Goal: Check status: Check status

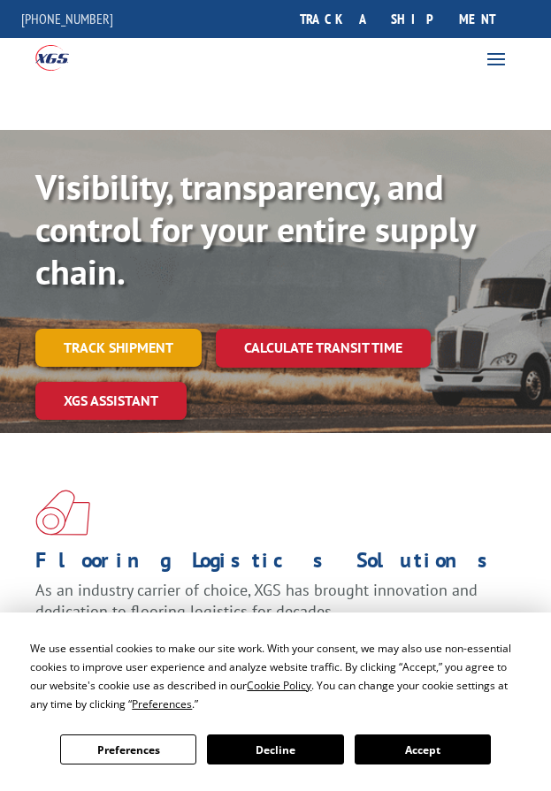
click at [144, 347] on link "Track shipment" at bounding box center [118, 347] width 166 height 37
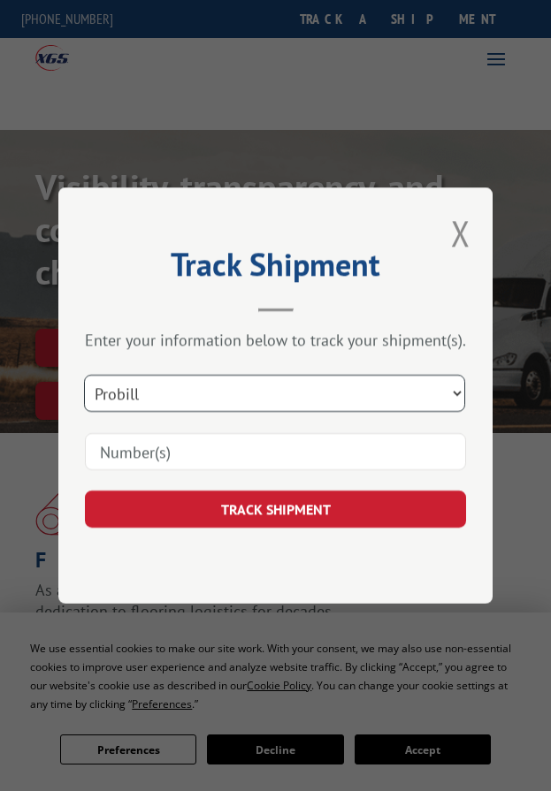
click at [226, 391] on select "Select category... Probill BOL PO" at bounding box center [274, 393] width 381 height 37
select select "bol"
click at [87, 375] on select "Select category... Probill BOL PO" at bounding box center [274, 393] width 381 height 37
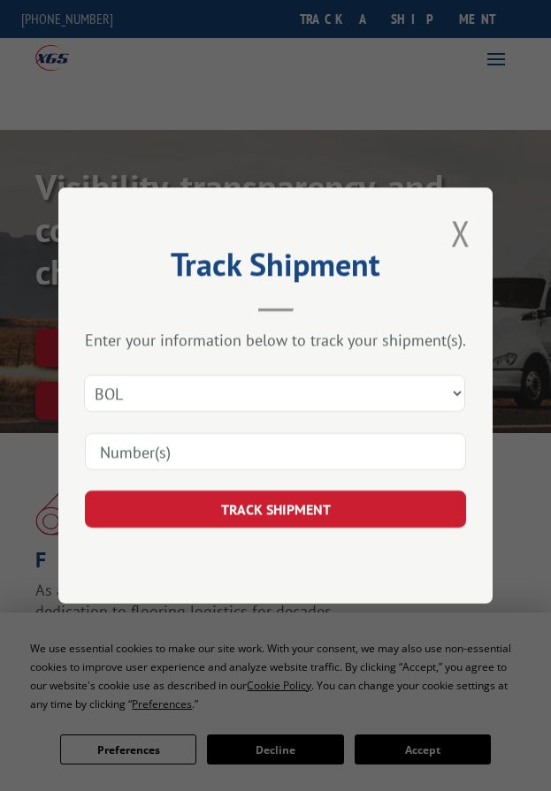
click at [171, 441] on input at bounding box center [275, 451] width 381 height 37
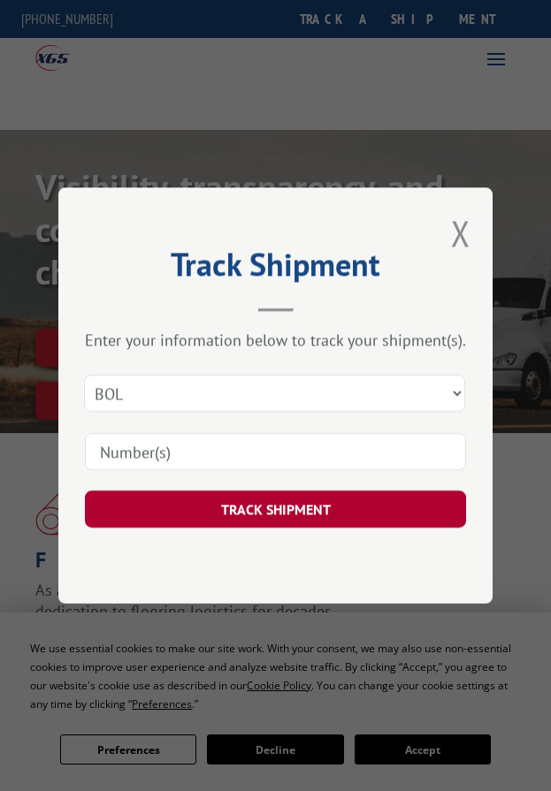
paste input "263288"
type input "263288"
click at [197, 504] on button "TRACK SHIPMENT" at bounding box center [275, 509] width 381 height 37
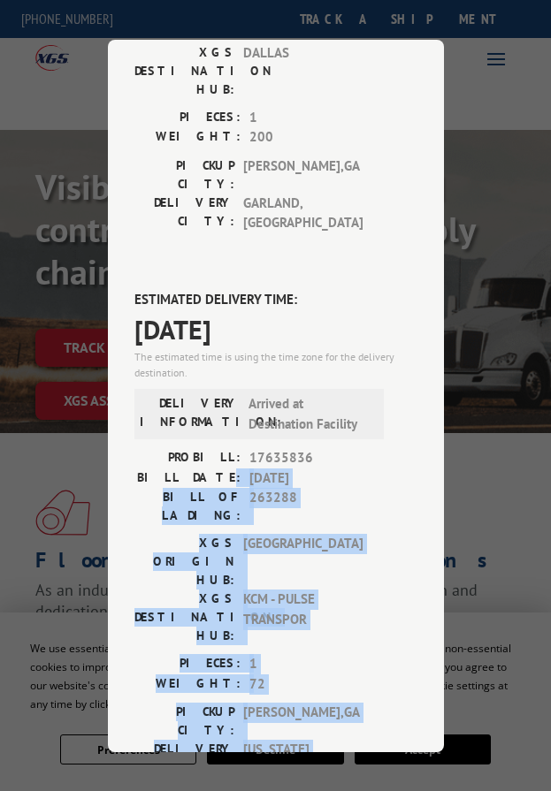
scroll to position [354, 0]
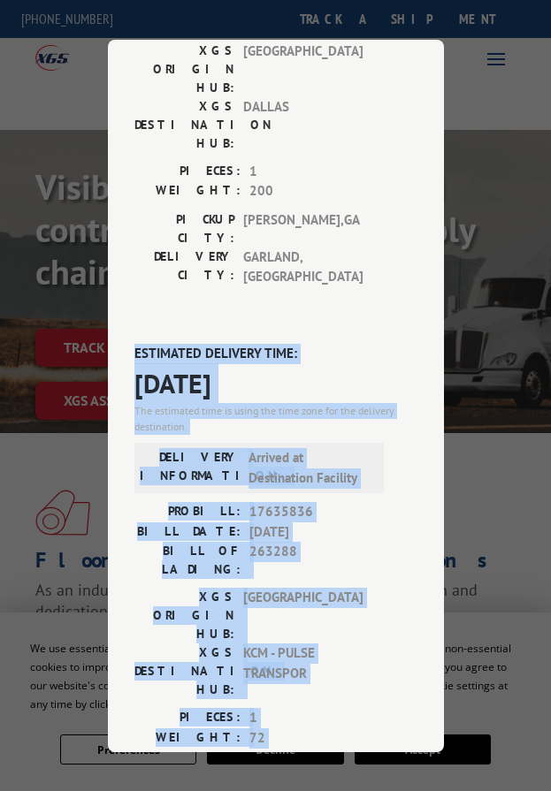
drag, startPoint x: 340, startPoint y: 511, endPoint x: 119, endPoint y: 239, distance: 350.6
click at [119, 239] on div "Track Shipment DELIVERED DELIVERY INFORMATION: [DATE] 11:24 am [PERSON_NAME]: 1…" at bounding box center [276, 396] width 336 height 712
copy div "ESTIMATED DELIVERY TIME: [DATE] The estimated time is using the time zone for t…"
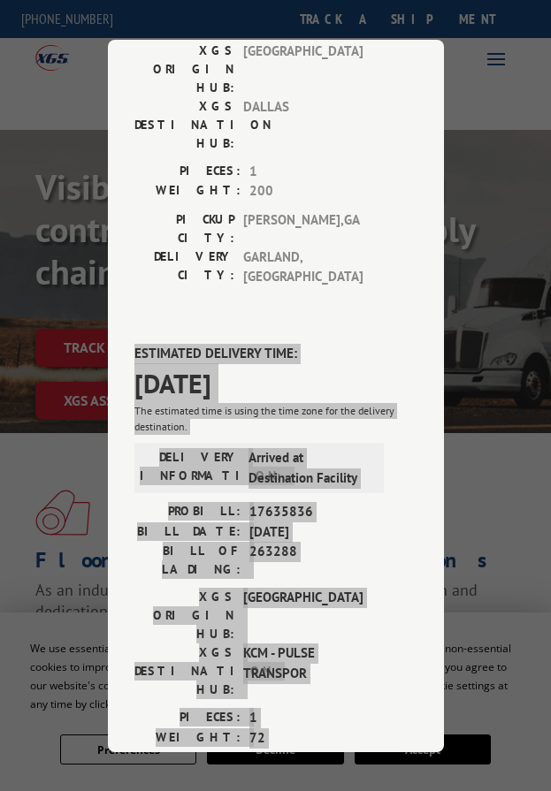
scroll to position [0, 0]
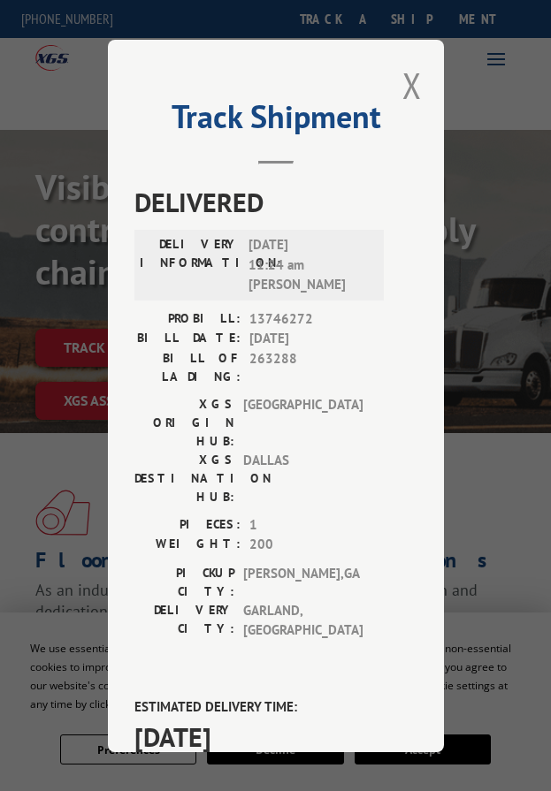
click at [354, 514] on div "PIECES: 1 WEIGHT: 200" at bounding box center [266, 538] width 265 height 49
click at [278, 600] on span "[GEOGRAPHIC_DATA] , [GEOGRAPHIC_DATA]" at bounding box center [302, 620] width 119 height 40
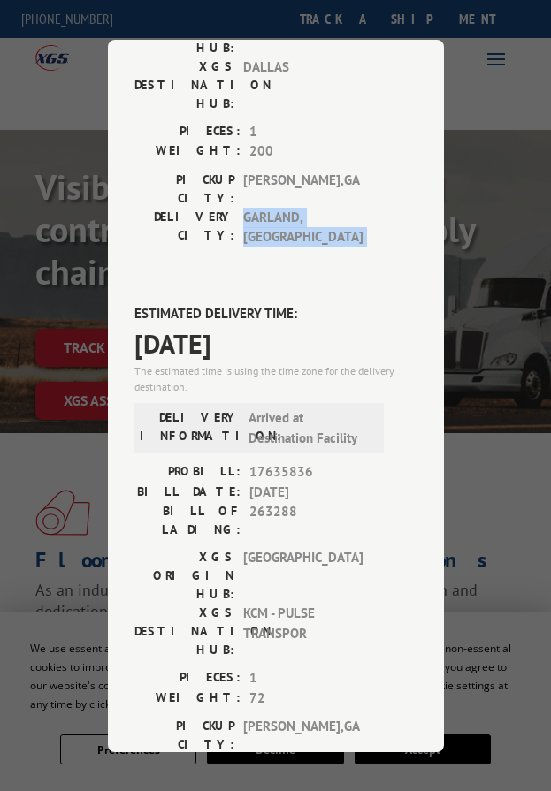
scroll to position [530, 0]
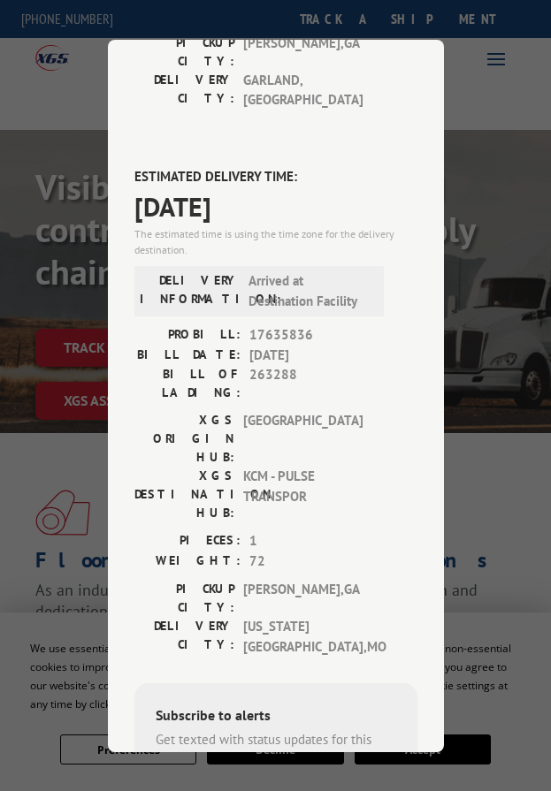
click at [326, 617] on span "[US_STATE][GEOGRAPHIC_DATA] , [GEOGRAPHIC_DATA]" at bounding box center [302, 637] width 119 height 40
click at [345, 617] on span "[US_STATE][GEOGRAPHIC_DATA] , [GEOGRAPHIC_DATA]" at bounding box center [302, 637] width 119 height 40
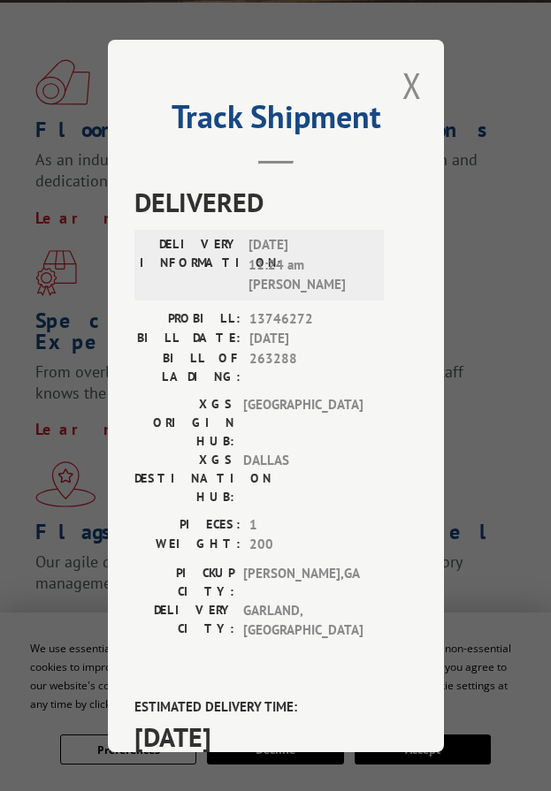
scroll to position [0, 0]
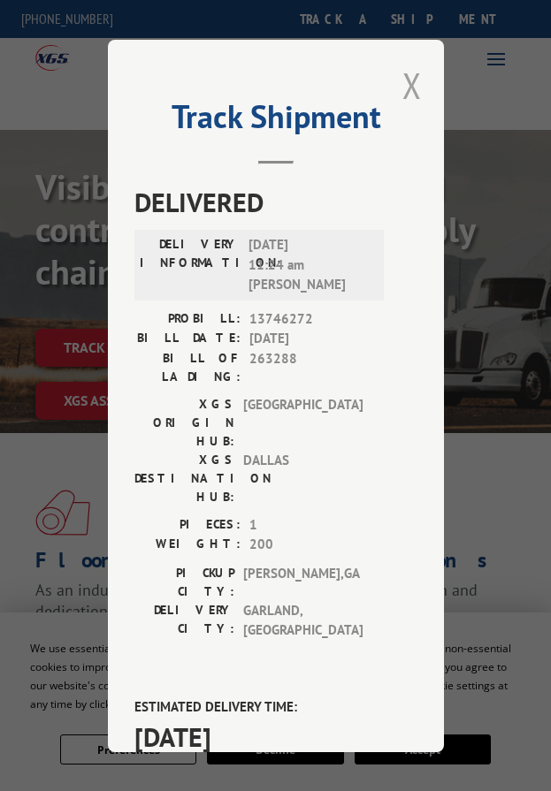
click at [409, 79] on button "Close modal" at bounding box center [411, 85] width 19 height 47
